Goal: Information Seeking & Learning: Learn about a topic

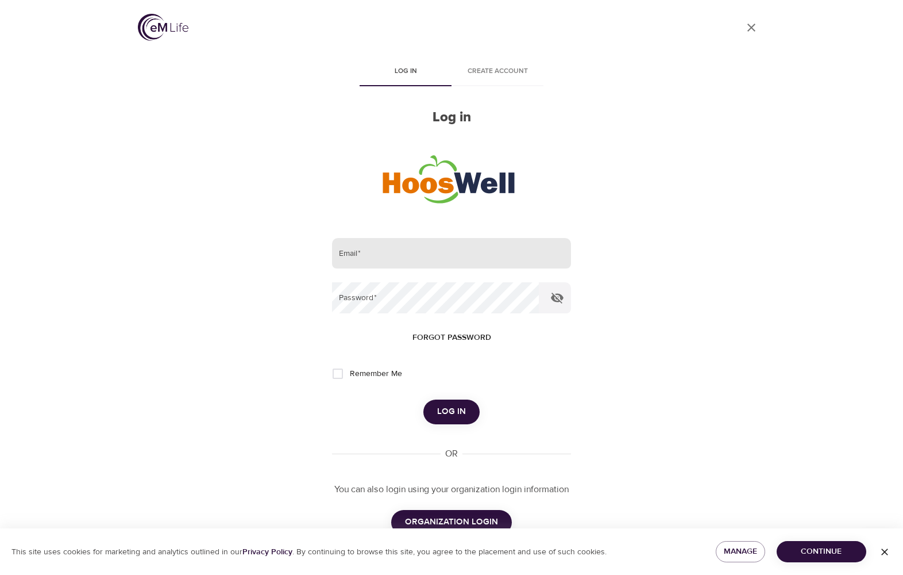
click at [438, 248] on input "email" at bounding box center [451, 253] width 239 height 31
type input "msc6y@virginia.edu"
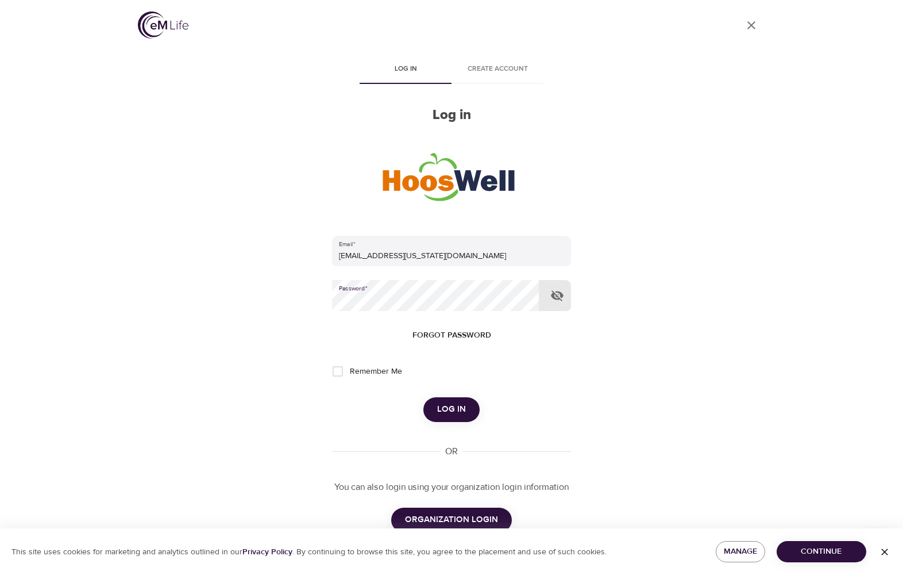
click at [377, 375] on span "Remember Me" at bounding box center [376, 371] width 52 height 12
click at [350, 375] on input "Remember Me" at bounding box center [338, 371] width 24 height 24
checkbox input "true"
click at [442, 406] on span "Log in" at bounding box center [451, 409] width 29 height 15
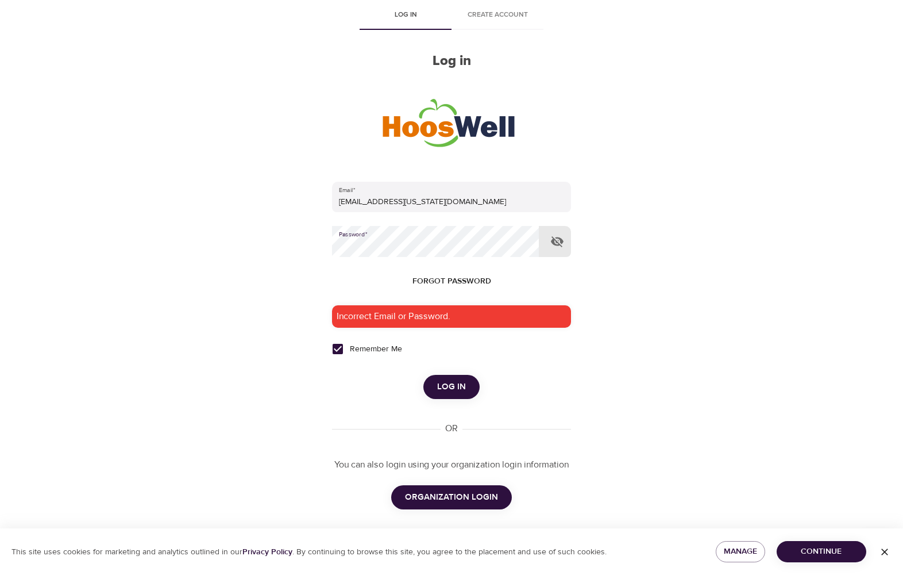
scroll to position [64, 0]
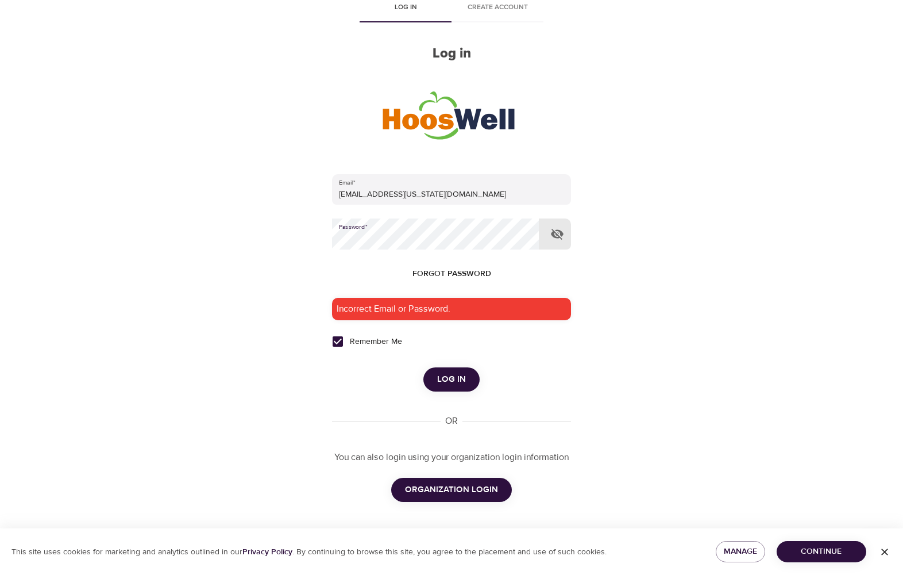
click at [445, 488] on span "ORGANIZATION LOGIN" at bounding box center [451, 489] width 93 height 15
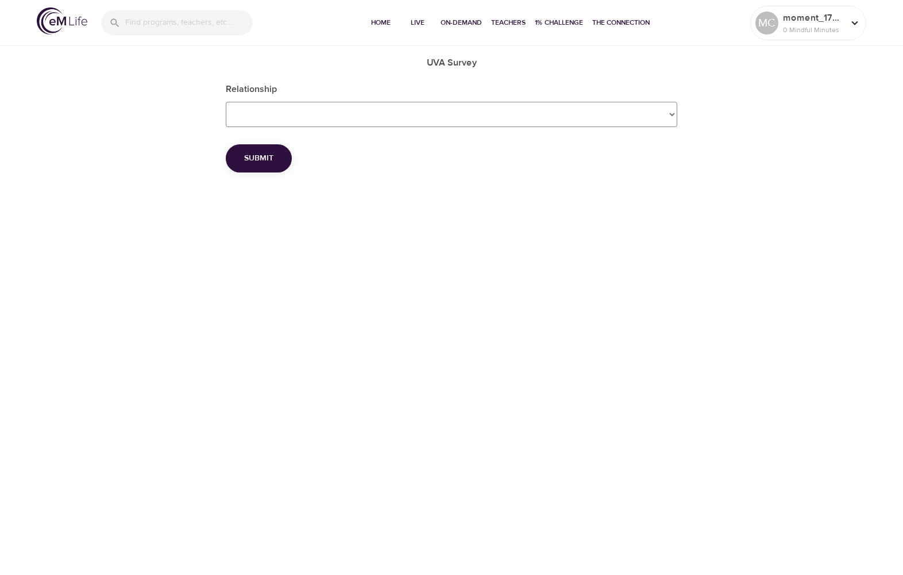
click at [290, 109] on Survey_Relationship "Employee Dependent Spouse" at bounding box center [452, 114] width 452 height 25
select Survey_Relationship "Employee"
click at [226, 102] on Survey_Relationship "Employee Dependent Spouse" at bounding box center [452, 114] width 452 height 25
click at [268, 160] on span "Submit" at bounding box center [258, 158] width 29 height 14
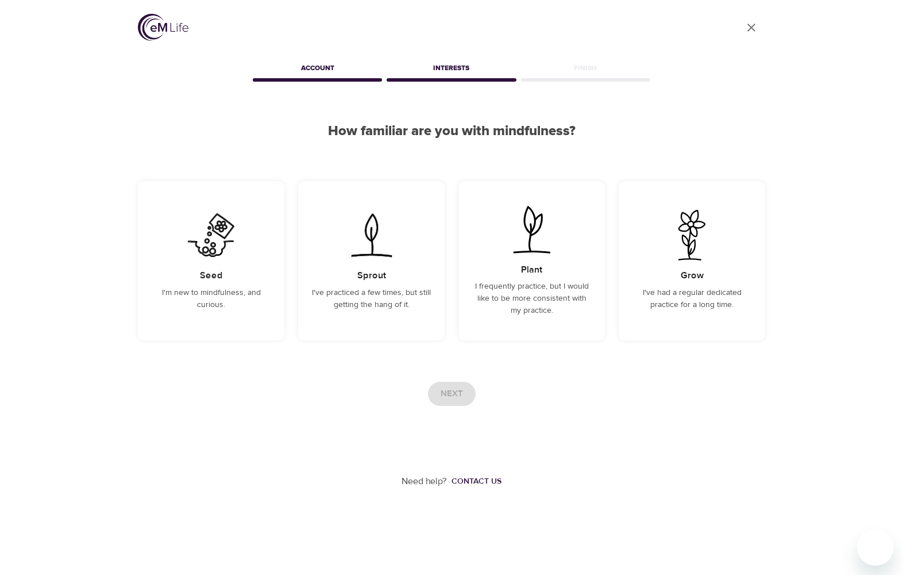
click at [751, 28] on icon "close" at bounding box center [751, 28] width 8 height 8
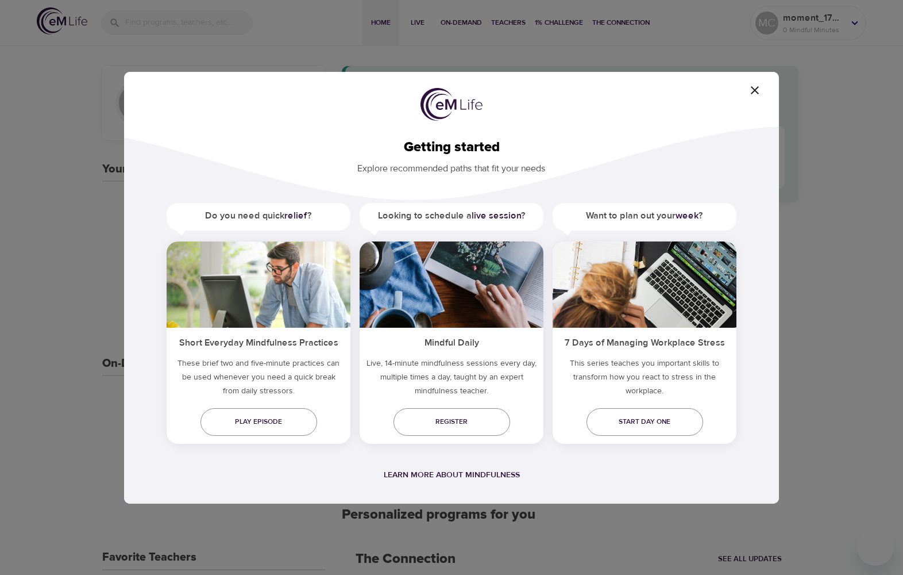
click at [759, 89] on icon "button" at bounding box center [755, 90] width 14 height 14
click at [430, 469] on div "Learn more about mindfulness" at bounding box center [451, 475] width 581 height 14
click at [429, 471] on span "Learn more about mindfulness" at bounding box center [452, 474] width 136 height 10
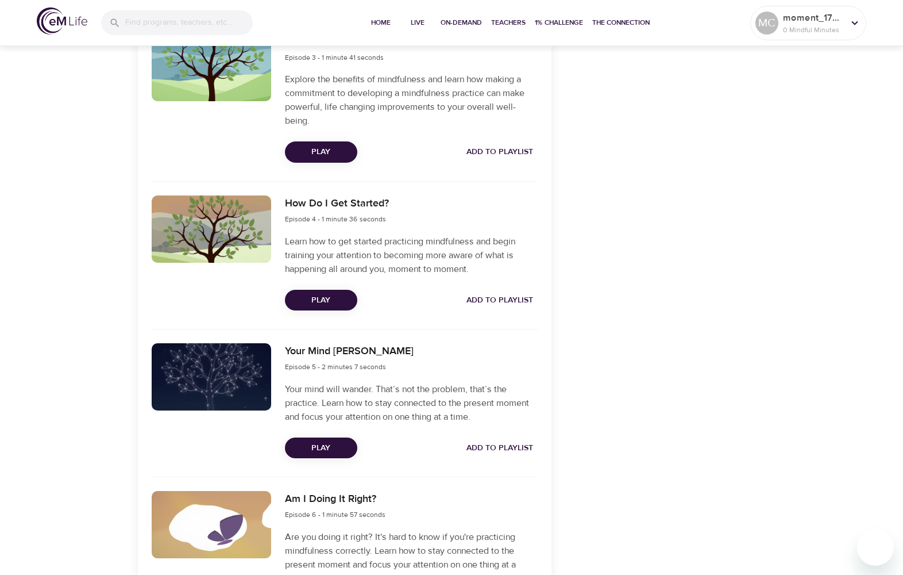
scroll to position [873, 0]
